Goal: Information Seeking & Learning: Learn about a topic

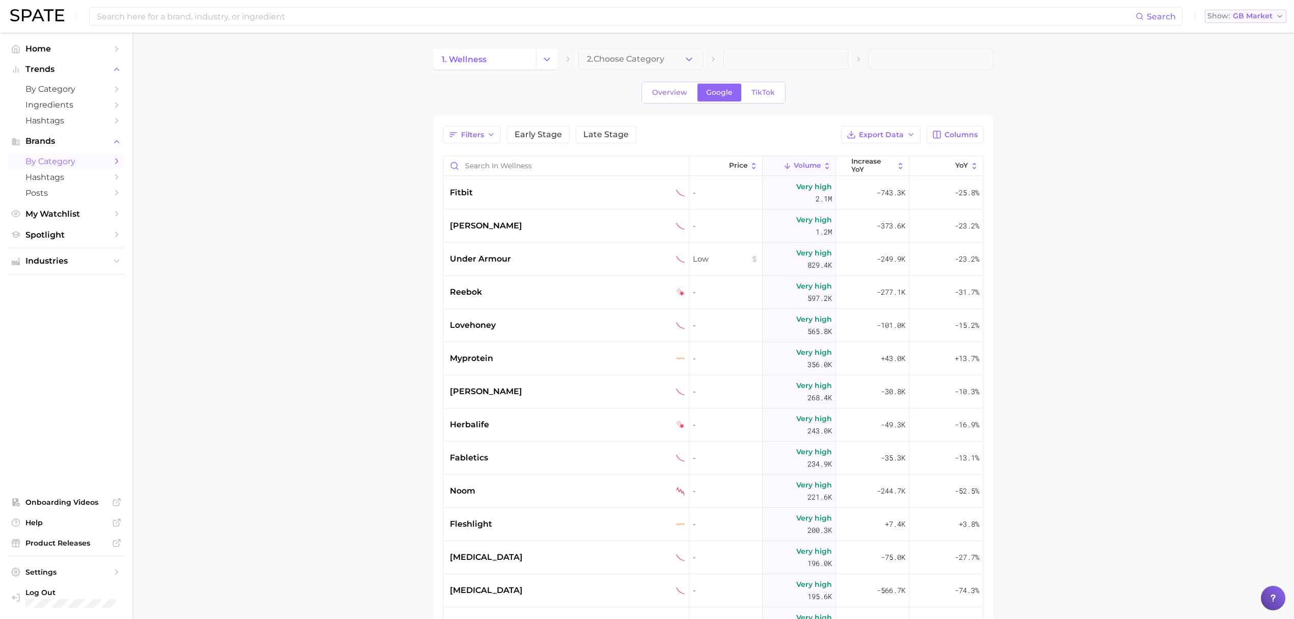
click at [1246, 19] on span "GB Market" at bounding box center [1253, 16] width 40 height 6
click at [1219, 121] on span "Global" at bounding box center [1221, 124] width 23 height 9
click at [467, 64] on span "1. wellness" at bounding box center [464, 60] width 45 height 10
click at [545, 66] on button "Change Category" at bounding box center [547, 59] width 22 height 20
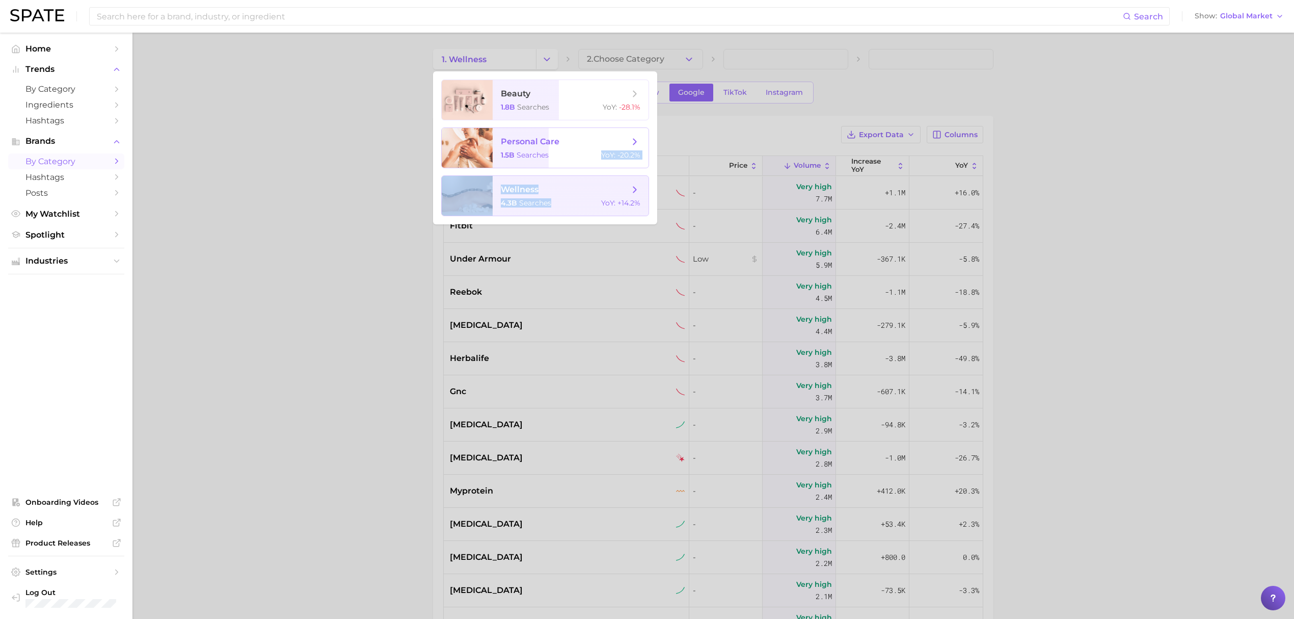
drag, startPoint x: 563, startPoint y: 157, endPoint x: 557, endPoint y: 209, distance: 51.8
click at [557, 211] on ul "beauty 1.8b searches YoY : -28.1% personal care 1.5b searches YoY : -20.2% well…" at bounding box center [545, 147] width 224 height 153
click at [556, 197] on span "wellness 4.3b searches YoY : +14.2%" at bounding box center [571, 196] width 156 height 40
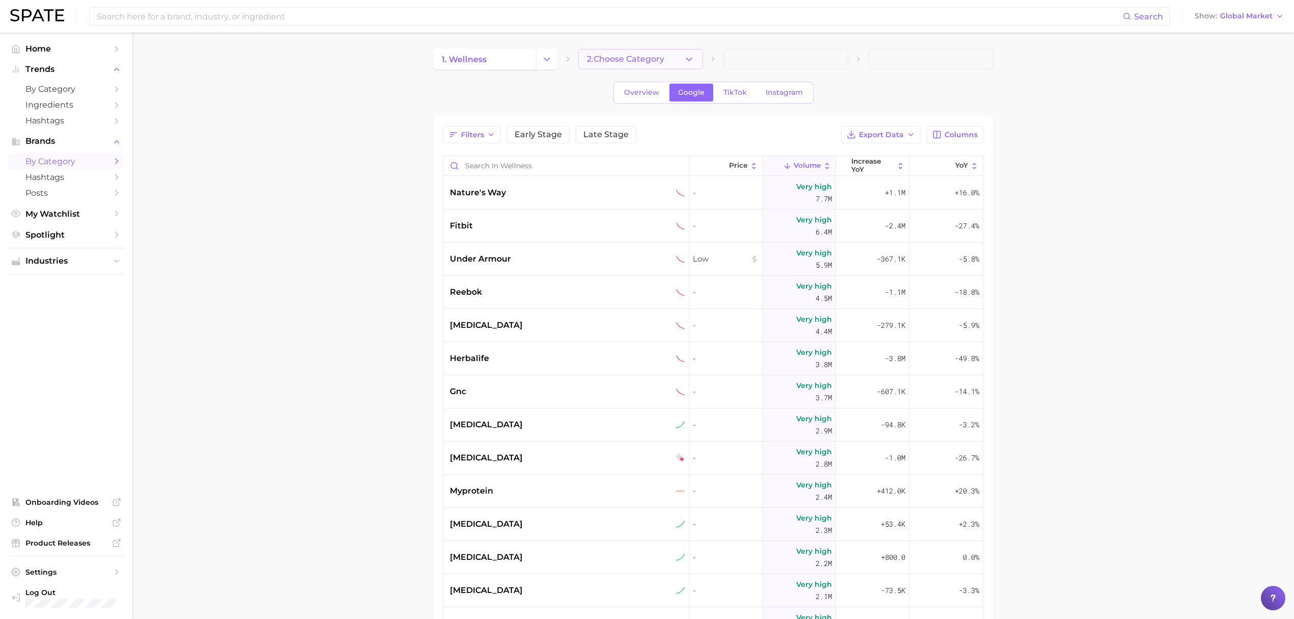
click at [611, 66] on button "2. Choose Category" at bounding box center [640, 59] width 125 height 20
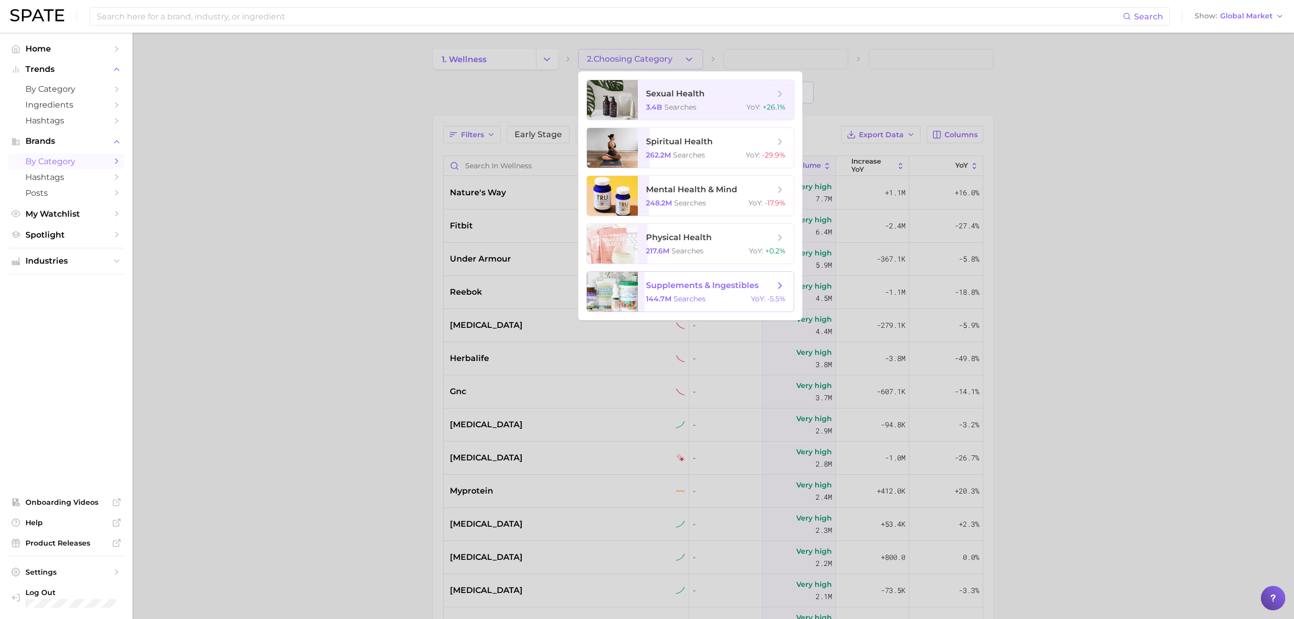
click at [644, 290] on span "supplements & ingestibles 144.7m searches YoY : -5.5%" at bounding box center [716, 292] width 156 height 40
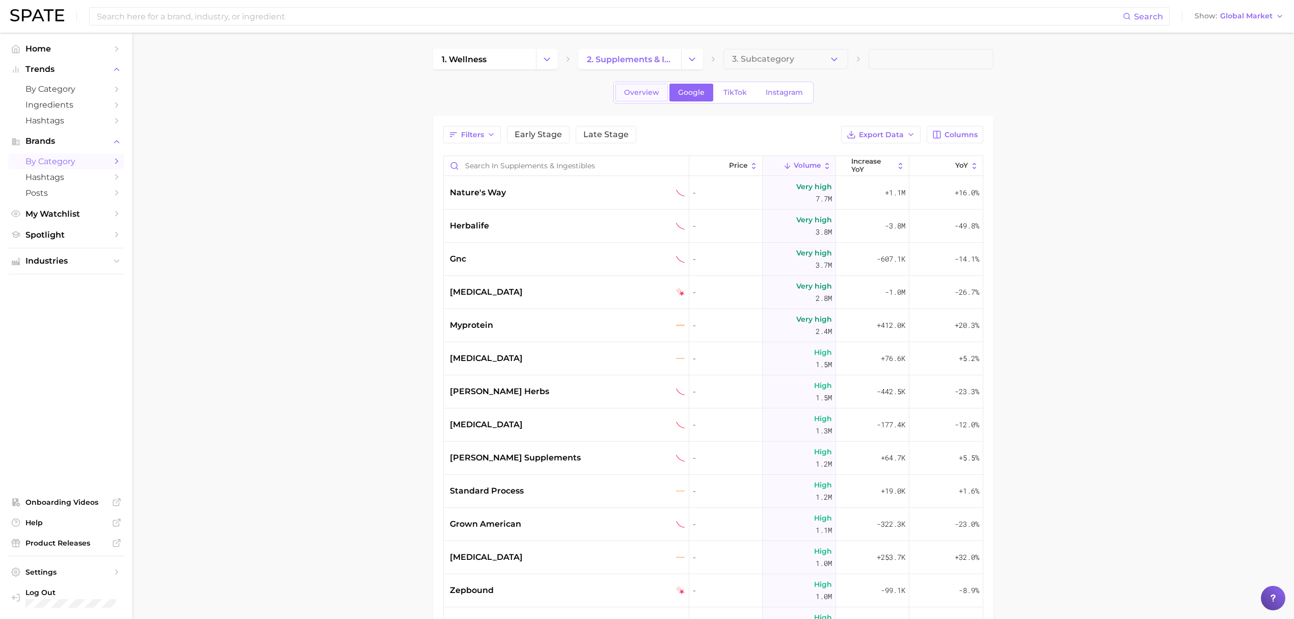
click at [656, 92] on span "Overview" at bounding box center [641, 92] width 35 height 9
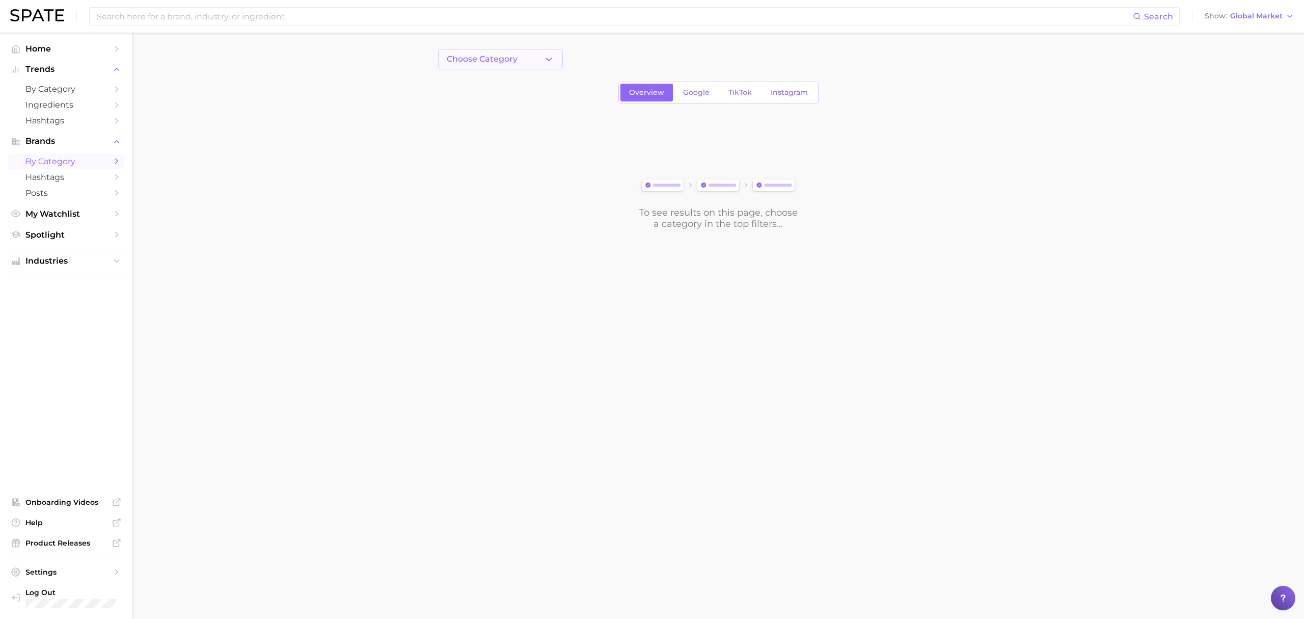
click at [549, 67] on button "Choose Category" at bounding box center [500, 59] width 125 height 20
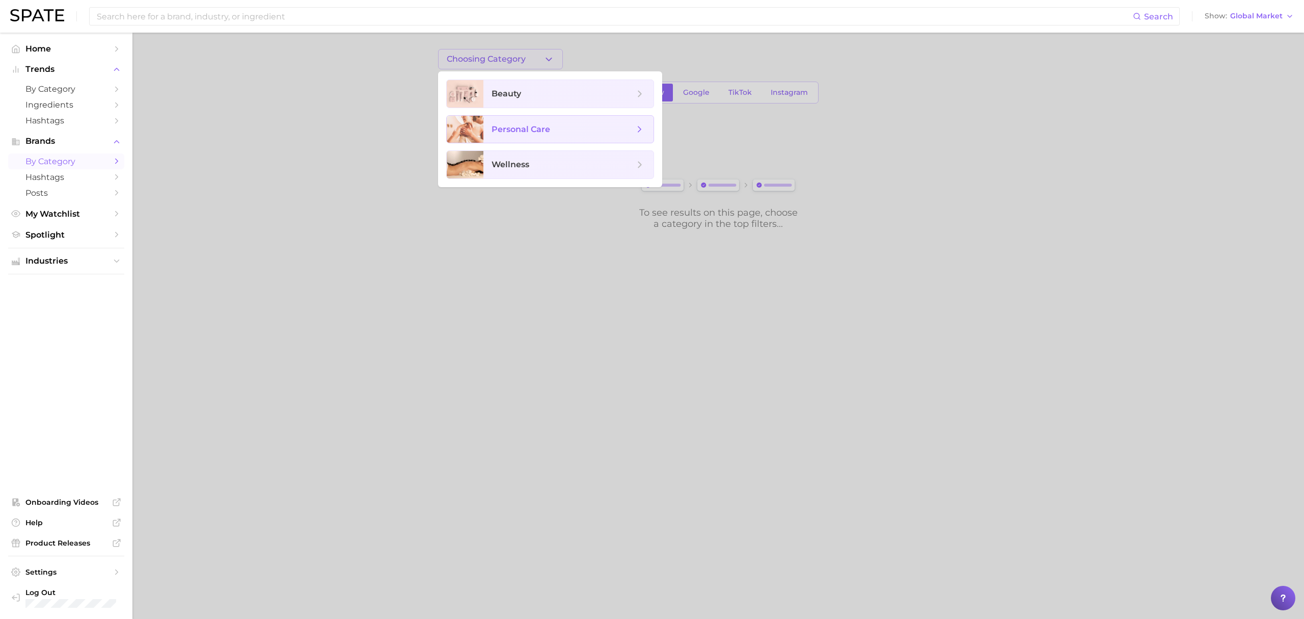
click at [557, 124] on span "personal care" at bounding box center [563, 129] width 143 height 11
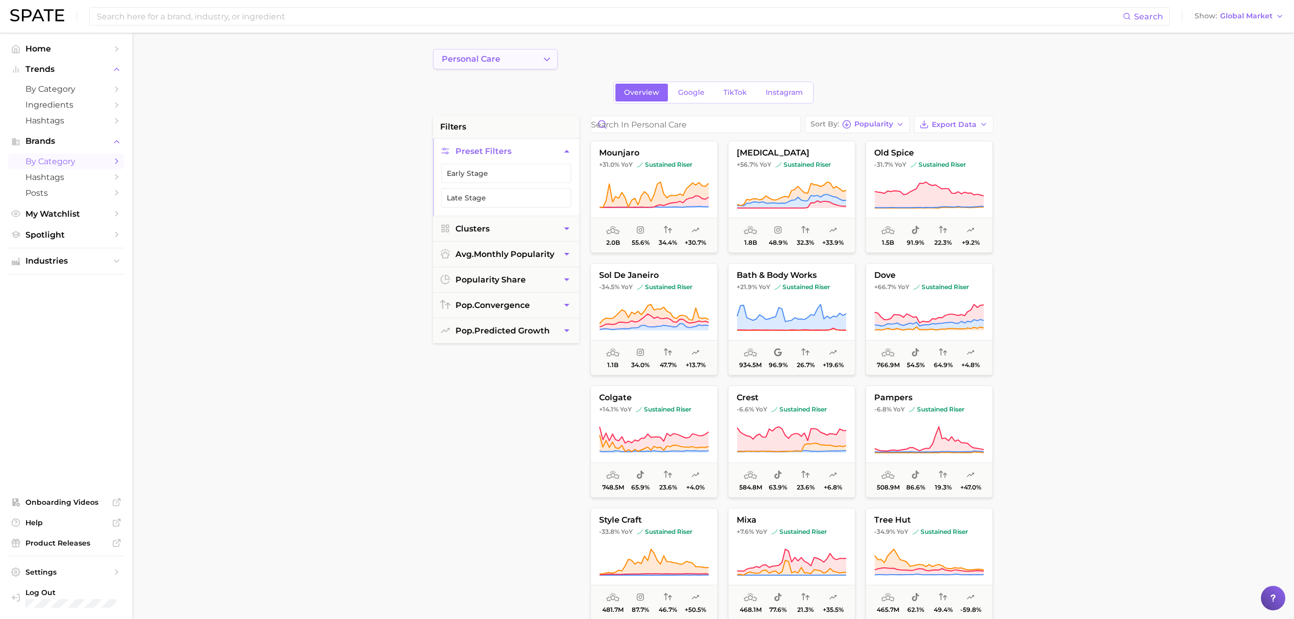
click at [506, 60] on button "personal care" at bounding box center [495, 59] width 125 height 20
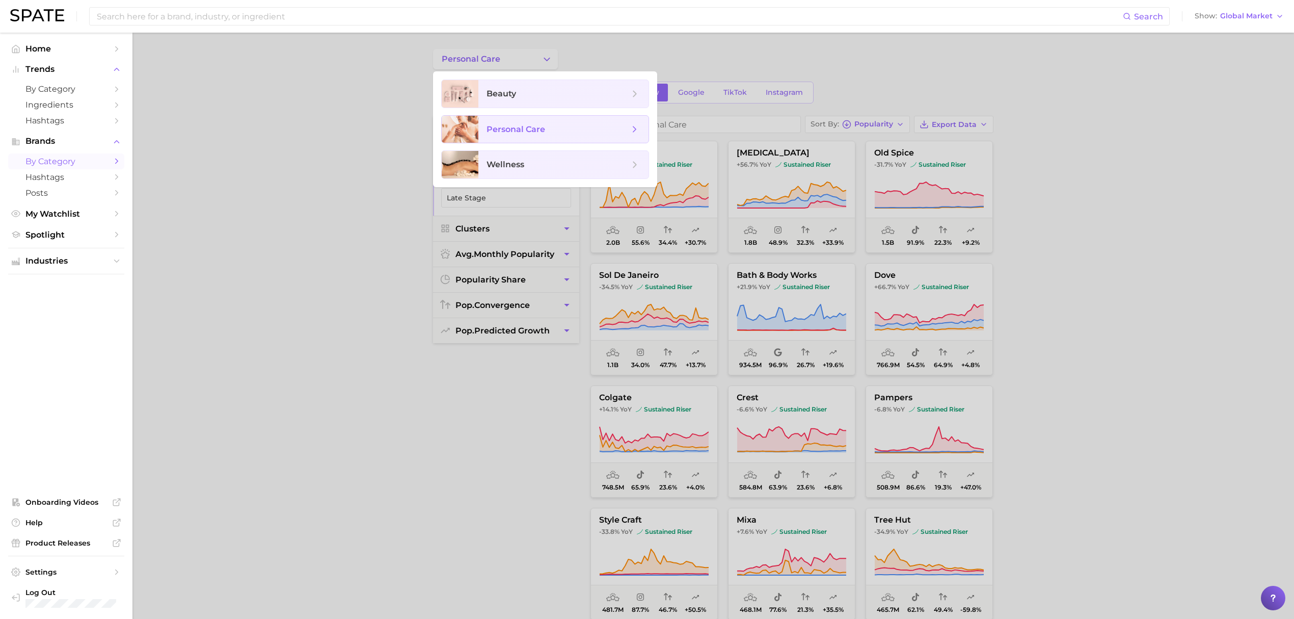
click at [525, 130] on span "personal care" at bounding box center [516, 129] width 59 height 10
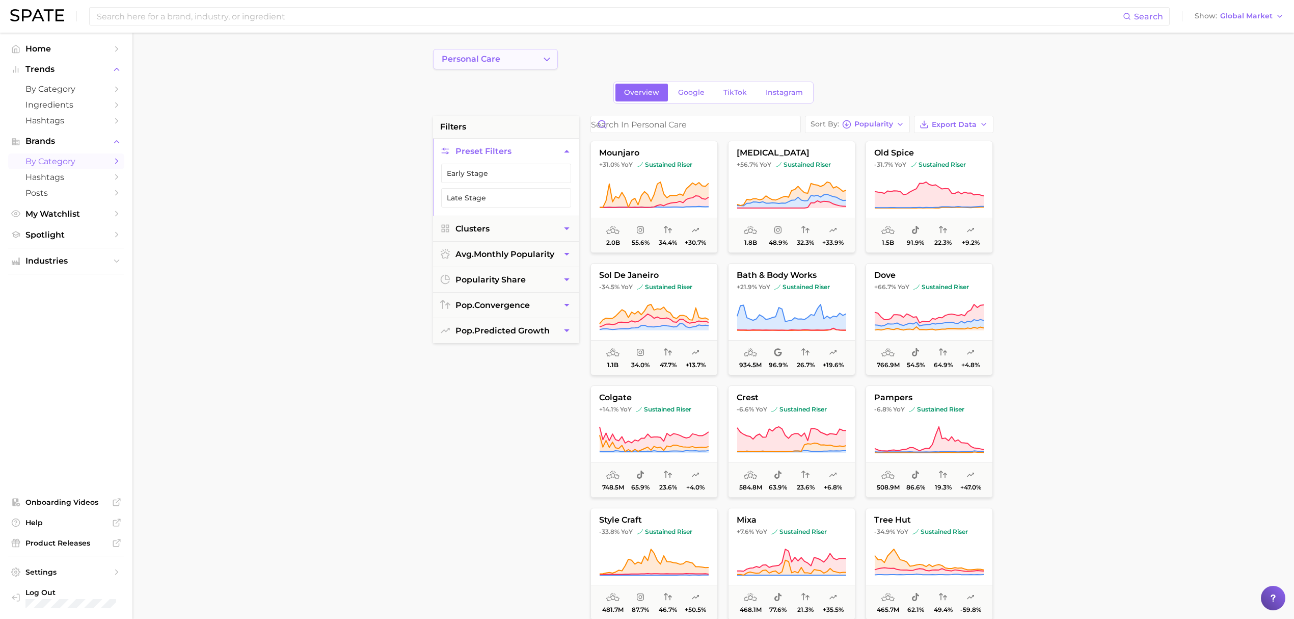
drag, startPoint x: 504, startPoint y: 60, endPoint x: 504, endPoint y: 66, distance: 5.6
click at [504, 66] on button "personal care" at bounding box center [495, 59] width 125 height 20
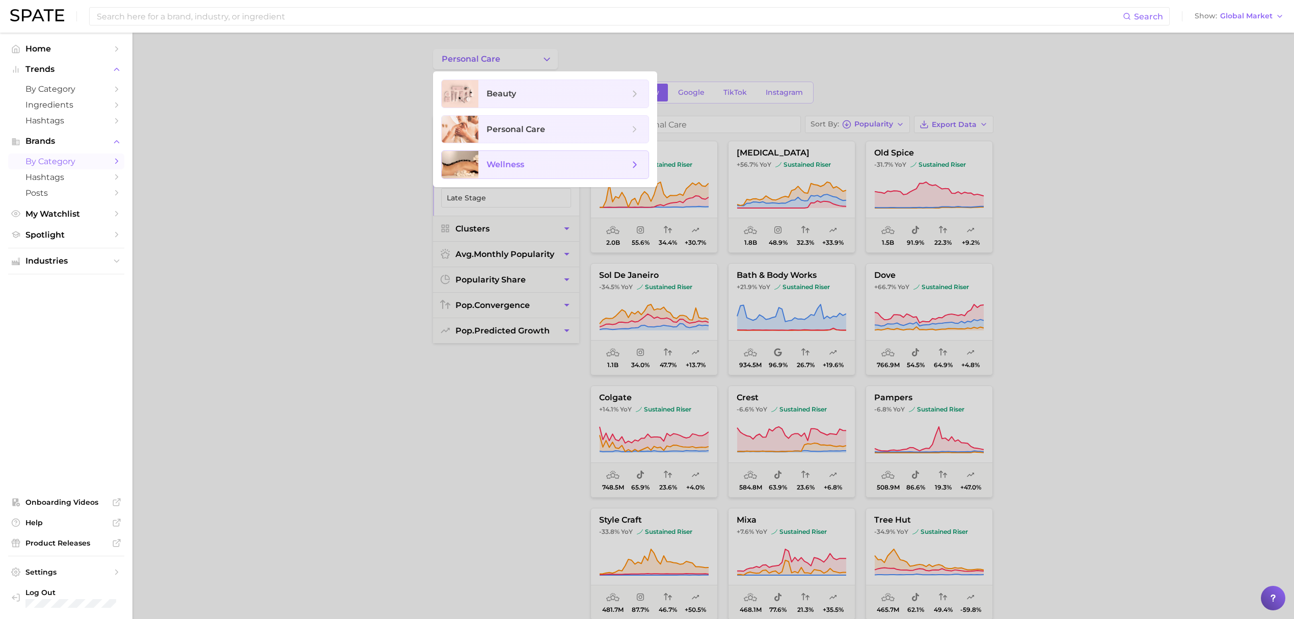
click at [505, 167] on span "wellness" at bounding box center [506, 164] width 38 height 10
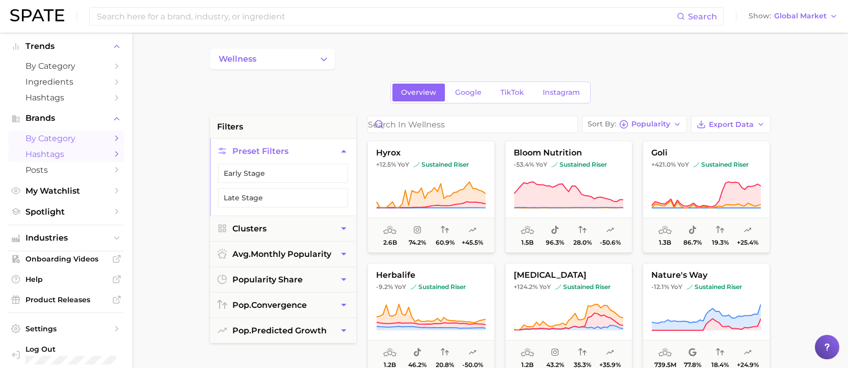
scroll to position [35, 0]
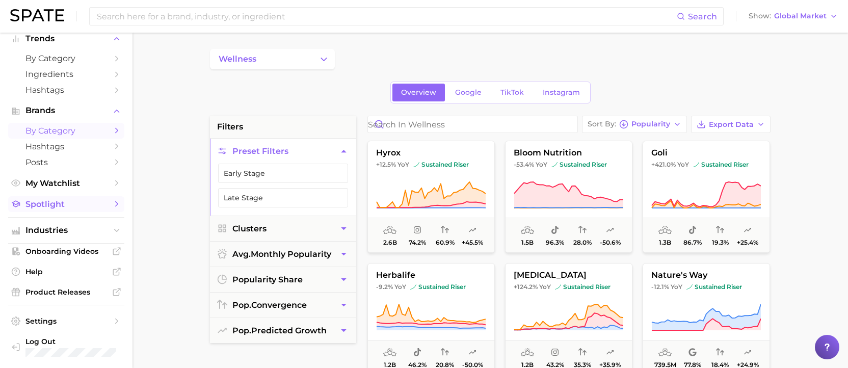
click at [78, 202] on span "Spotlight" at bounding box center [66, 204] width 82 height 10
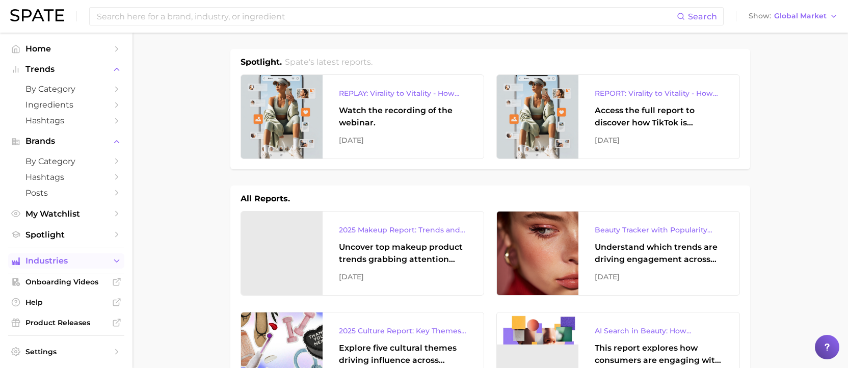
scroll to position [35, 0]
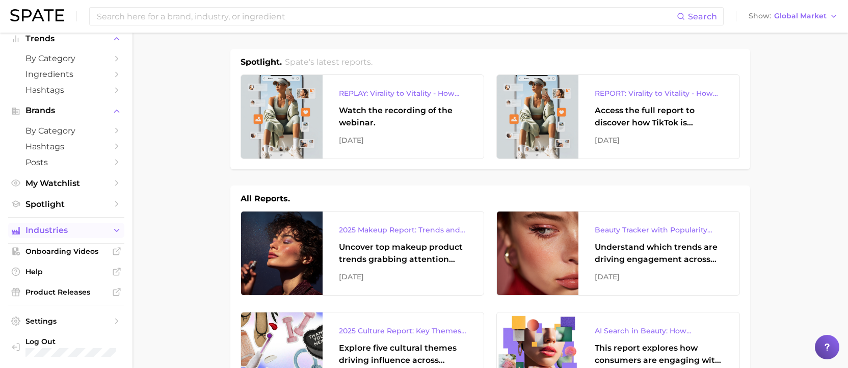
click at [81, 224] on button "Industries" at bounding box center [66, 230] width 116 height 15
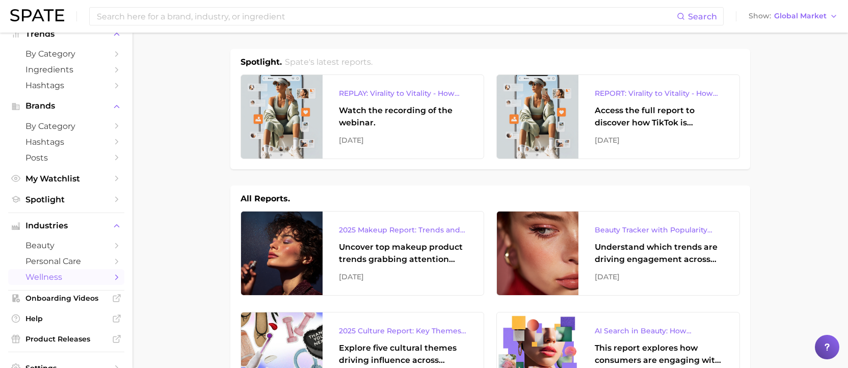
click at [77, 281] on span "wellness" at bounding box center [66, 277] width 82 height 10
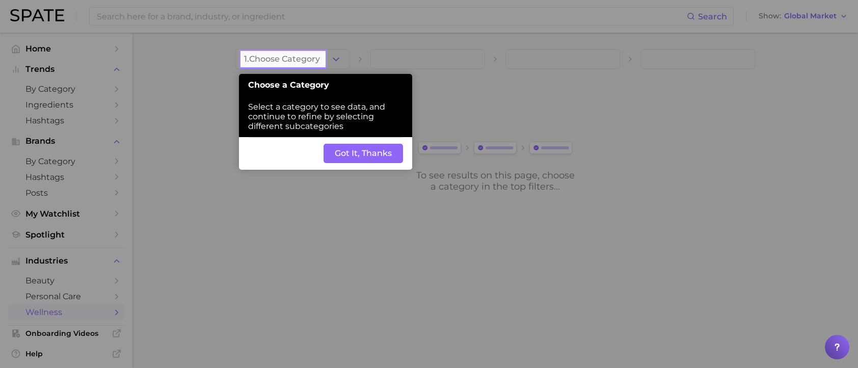
click at [365, 153] on button "Got It, Thanks" at bounding box center [363, 153] width 79 height 19
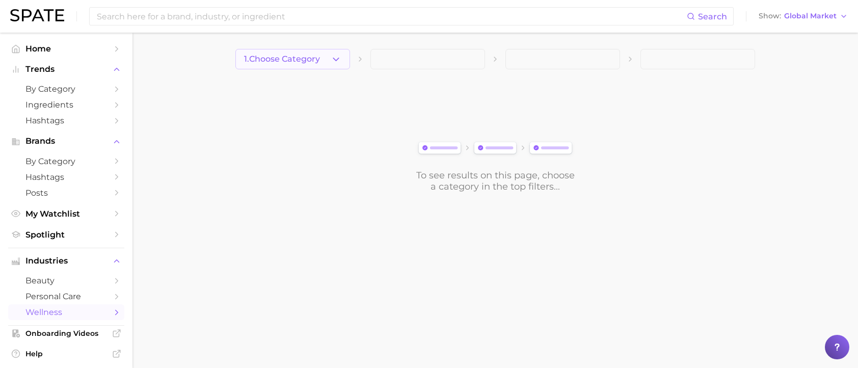
click at [300, 55] on span "1. Choose Category" at bounding box center [282, 59] width 76 height 9
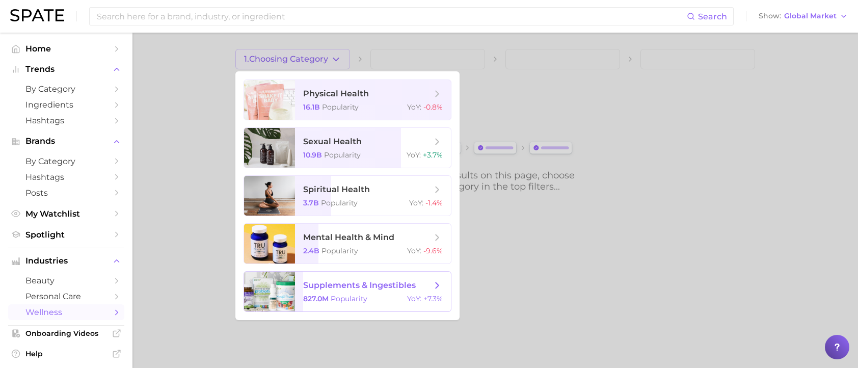
click at [369, 284] on span "supplements & ingestibles" at bounding box center [359, 285] width 113 height 10
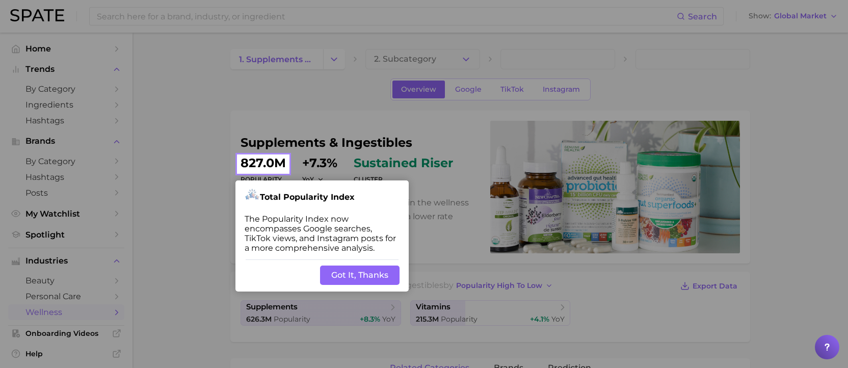
click at [373, 277] on button "Got It, Thanks" at bounding box center [359, 274] width 79 height 19
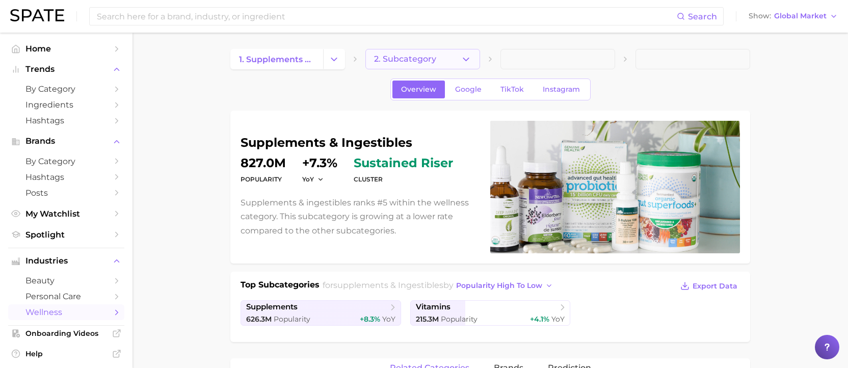
click at [412, 58] on span "2. Subcategory" at bounding box center [405, 59] width 62 height 9
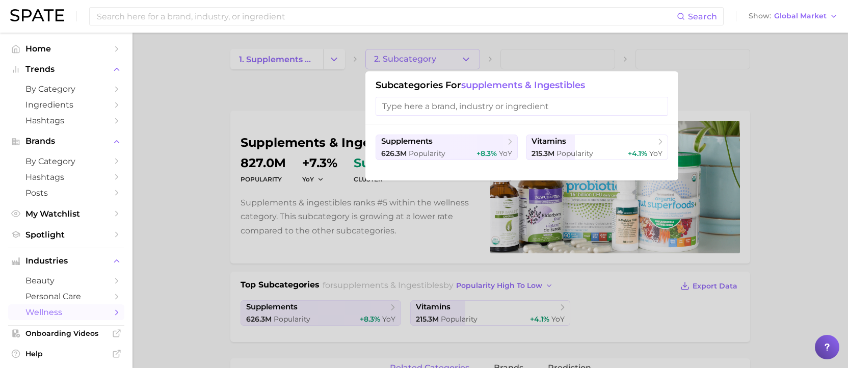
click at [184, 109] on div at bounding box center [424, 184] width 848 height 368
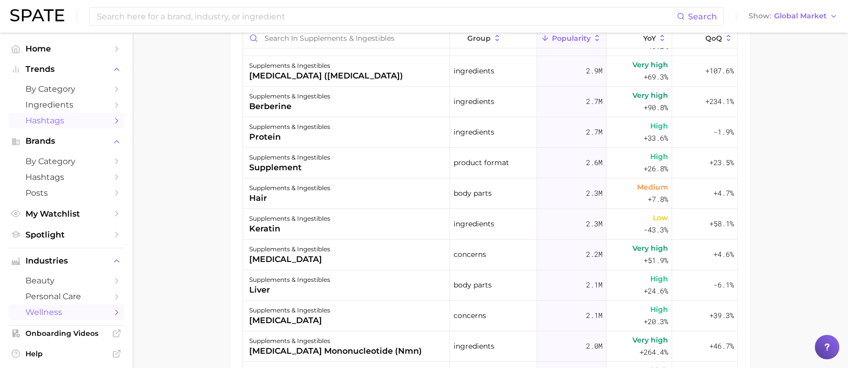
scroll to position [485, 0]
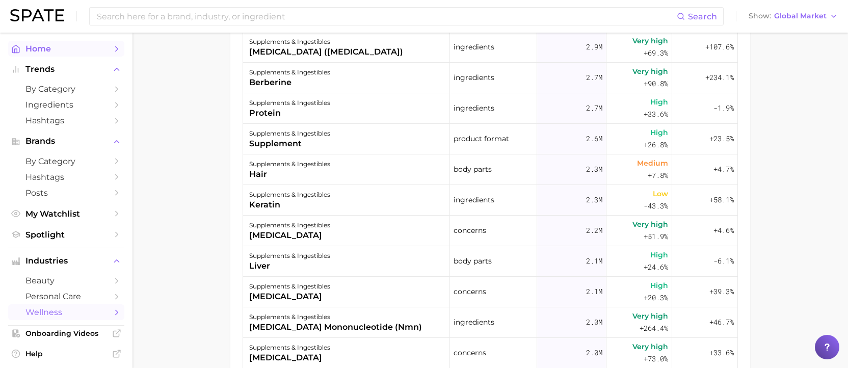
click at [86, 45] on span "Home" at bounding box center [66, 49] width 82 height 10
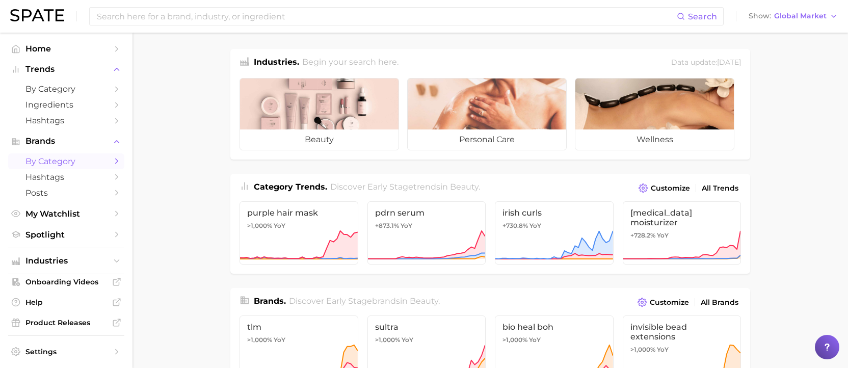
click at [60, 169] on link "by Category" at bounding box center [66, 161] width 116 height 16
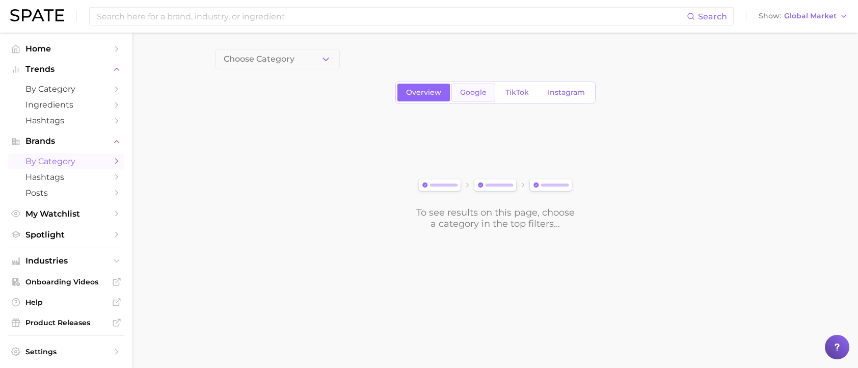
click at [485, 93] on span "Google" at bounding box center [473, 92] width 26 height 9
click at [316, 60] on button "1. Choose Category" at bounding box center [277, 59] width 125 height 20
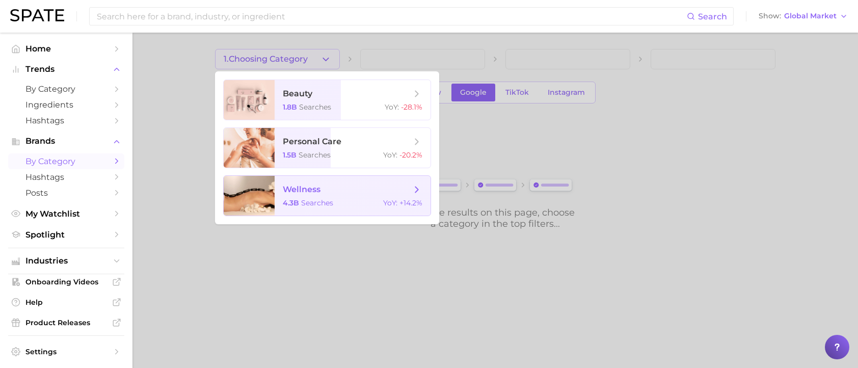
click at [320, 196] on span "wellness 4.3b searches YoY : +14.2%" at bounding box center [353, 196] width 156 height 40
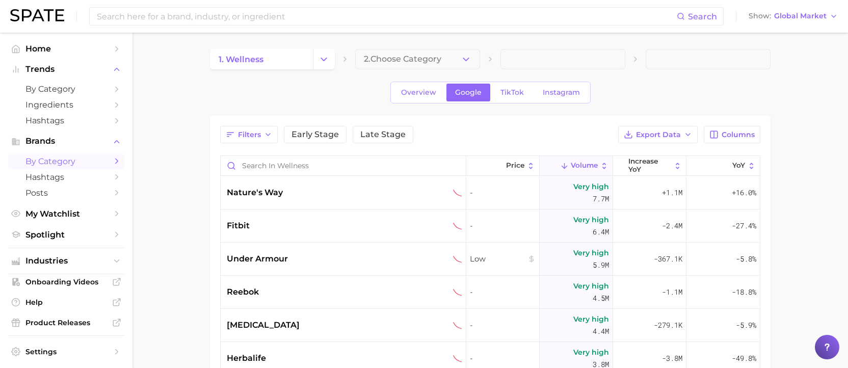
click at [369, 69] on div "1. wellness 2. Choose Category Overview Google TikTok Instagram Filters Early S…" at bounding box center [490, 291] width 560 height 485
click at [379, 55] on span "2. Choose Category" at bounding box center [402, 59] width 77 height 9
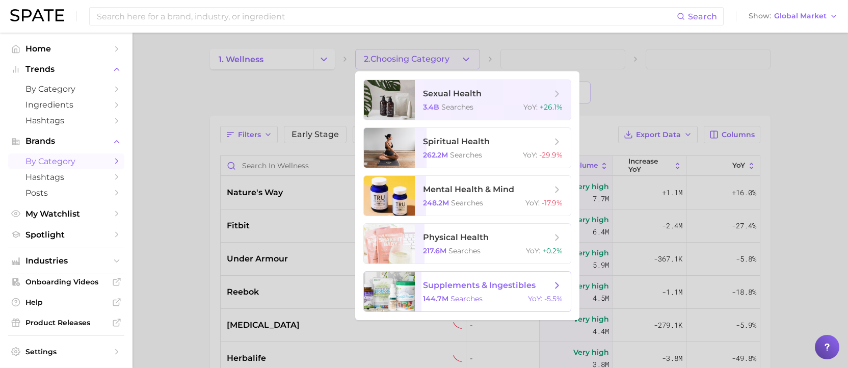
click at [479, 302] on span "searches" at bounding box center [466, 298] width 32 height 9
